Goal: Information Seeking & Learning: Stay updated

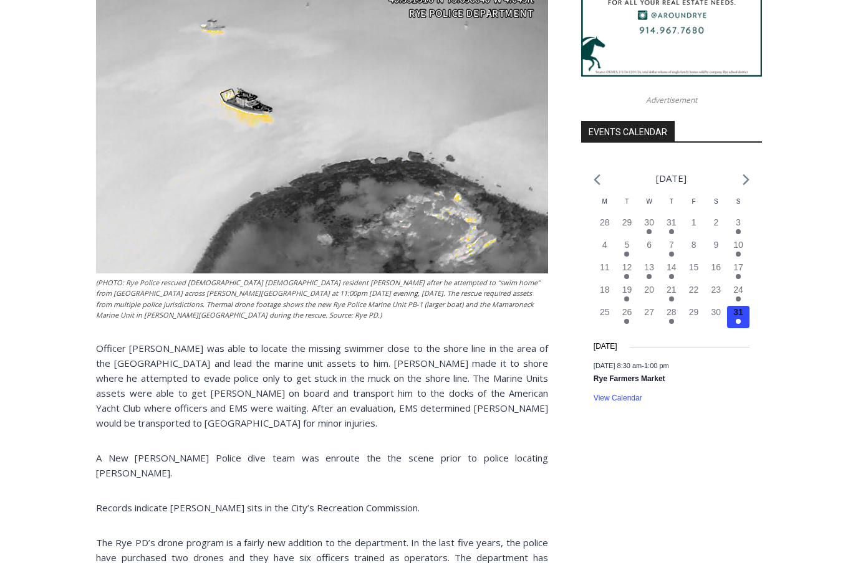
scroll to position [1176, 0]
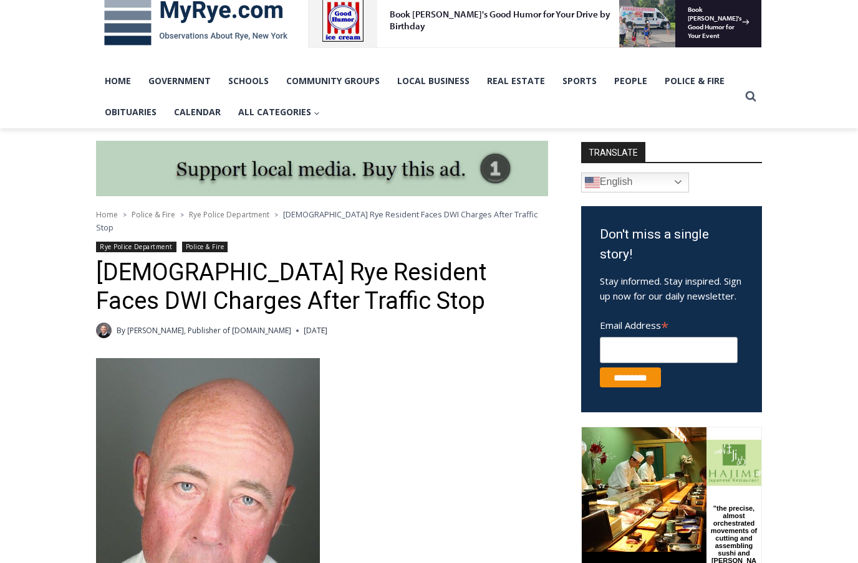
scroll to position [395, 0]
